Goal: Check status: Check status

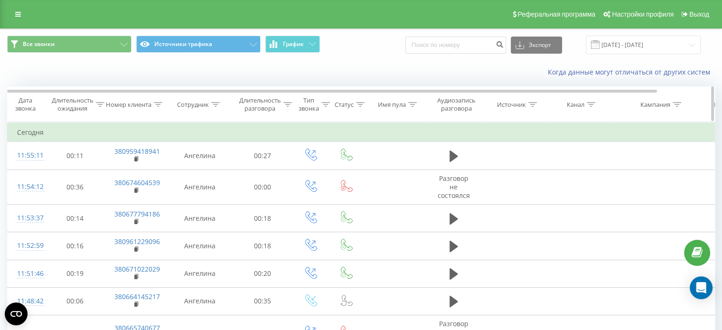
click at [158, 103] on icon at bounding box center [158, 104] width 9 height 5
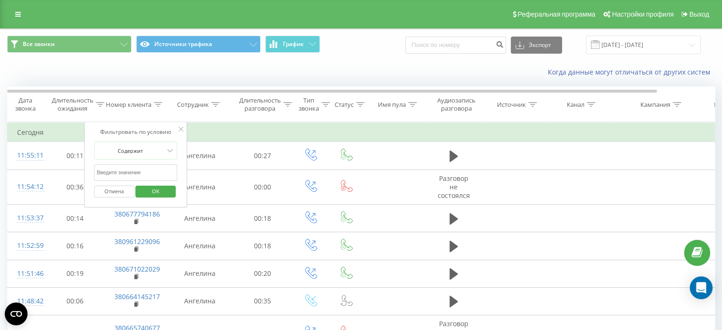
click at [144, 171] on input "text" at bounding box center [136, 172] width 84 height 17
paste input "0673250801"
type input "0673250801"
click at [161, 192] on span "OK" at bounding box center [155, 191] width 27 height 15
